Goal: Transaction & Acquisition: Purchase product/service

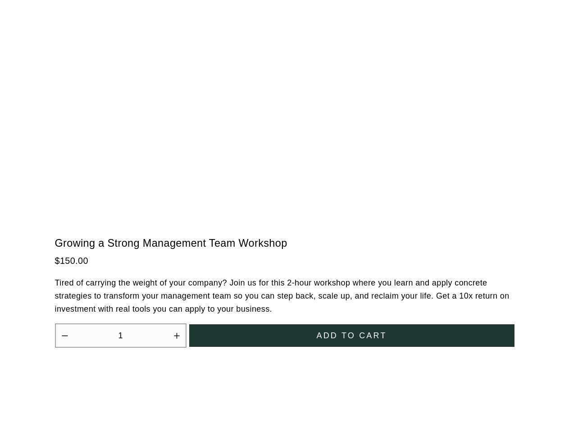
scroll to position [2494, 0]
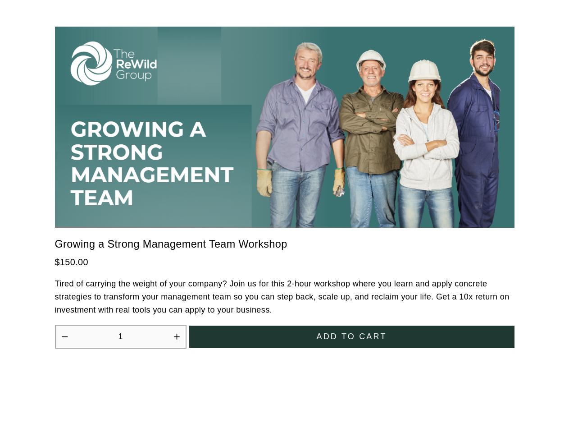
click at [177, 334] on icon "Increase quantity by 1" at bounding box center [176, 336] width 5 height 5
type input "2"
click at [352, 332] on span "Add to cart" at bounding box center [352, 336] width 70 height 9
